Goal: Task Accomplishment & Management: Use online tool/utility

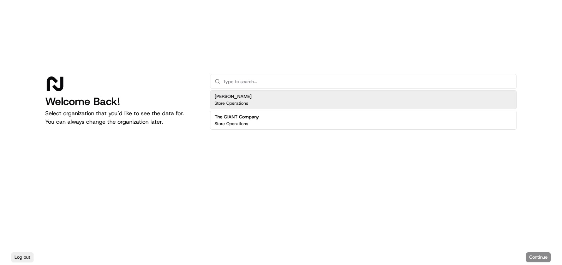
click at [321, 96] on div "[PERSON_NAME] Store Operations" at bounding box center [363, 99] width 307 height 19
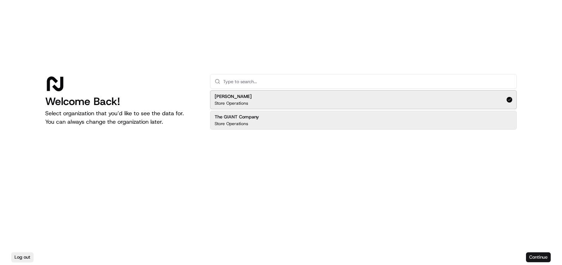
click at [533, 253] on button "Continue" at bounding box center [538, 258] width 25 height 10
